Goal: Information Seeking & Learning: Learn about a topic

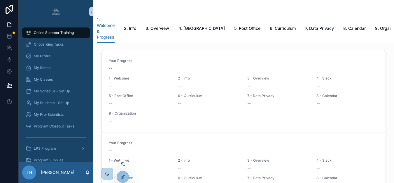
click at [122, 164] on icon at bounding box center [121, 162] width 1 height 1
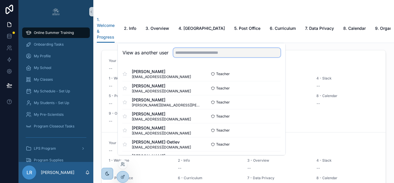
click at [189, 57] on input "text" at bounding box center [226, 52] width 107 height 9
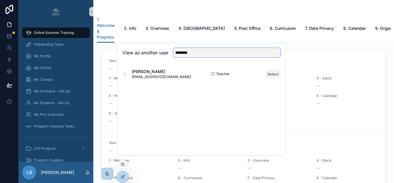
type input "********"
click at [272, 78] on button "Select" at bounding box center [272, 74] width 15 height 8
